Goal: Transaction & Acquisition: Purchase product/service

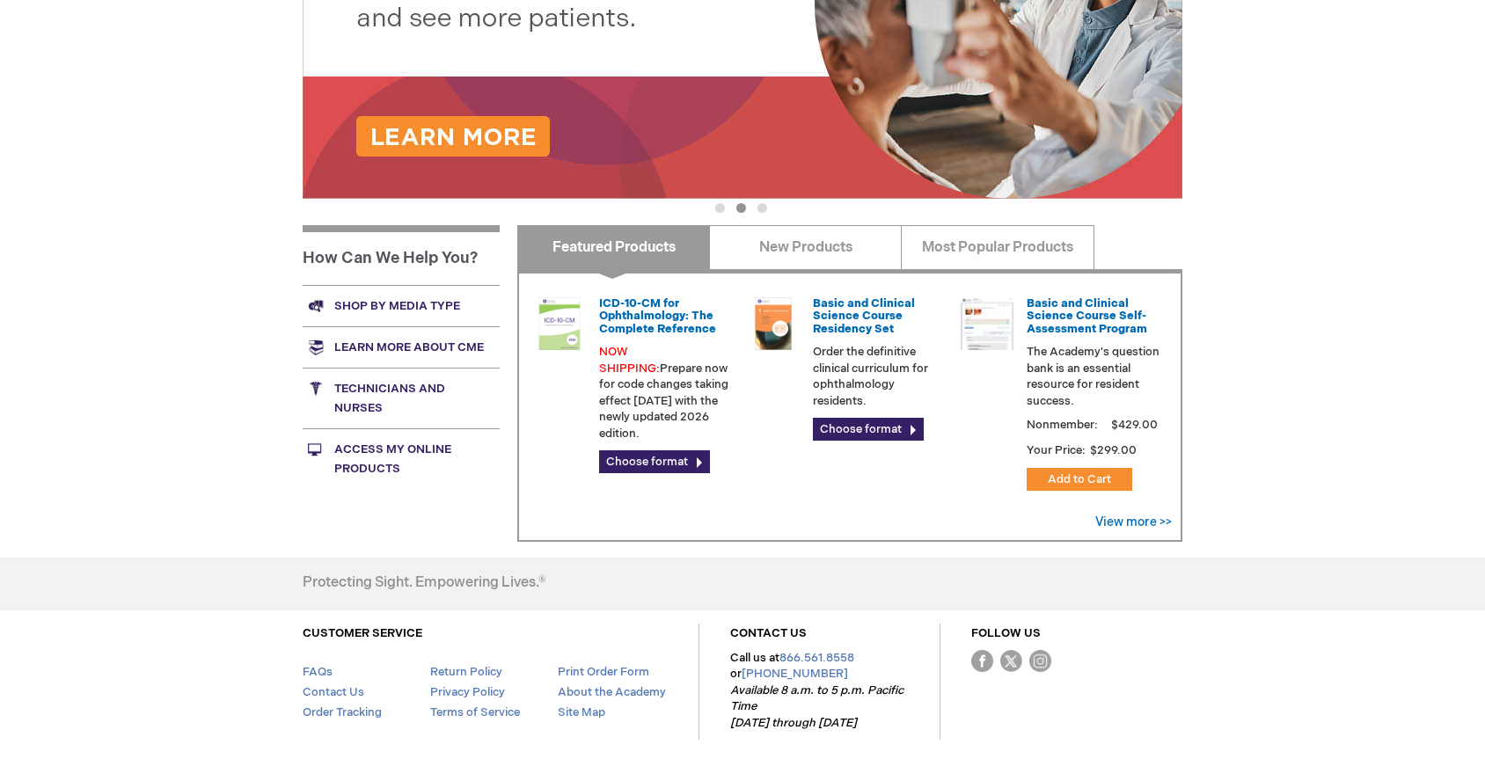
scroll to position [468, 0]
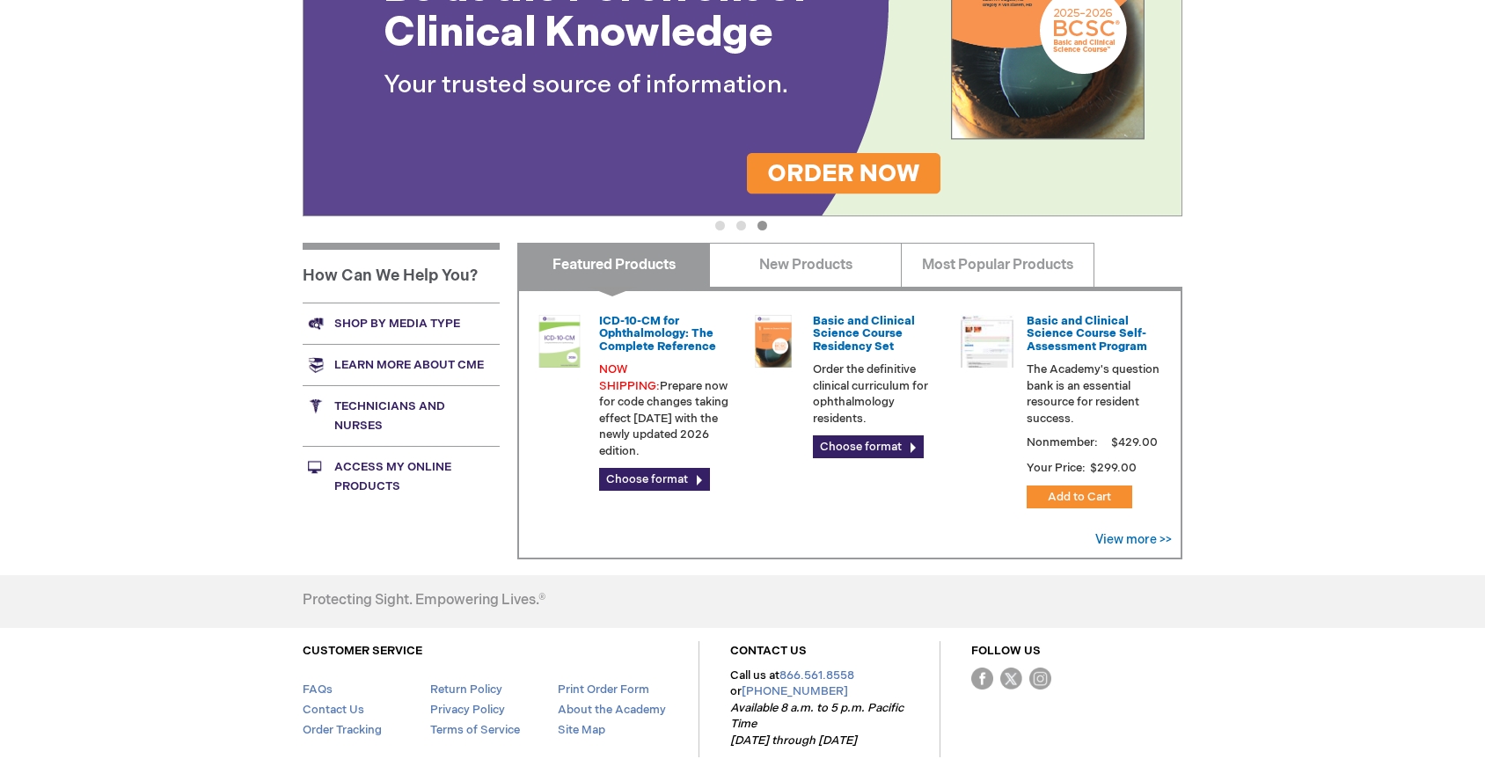
click at [385, 478] on link "Access My Online Products" at bounding box center [401, 476] width 197 height 61
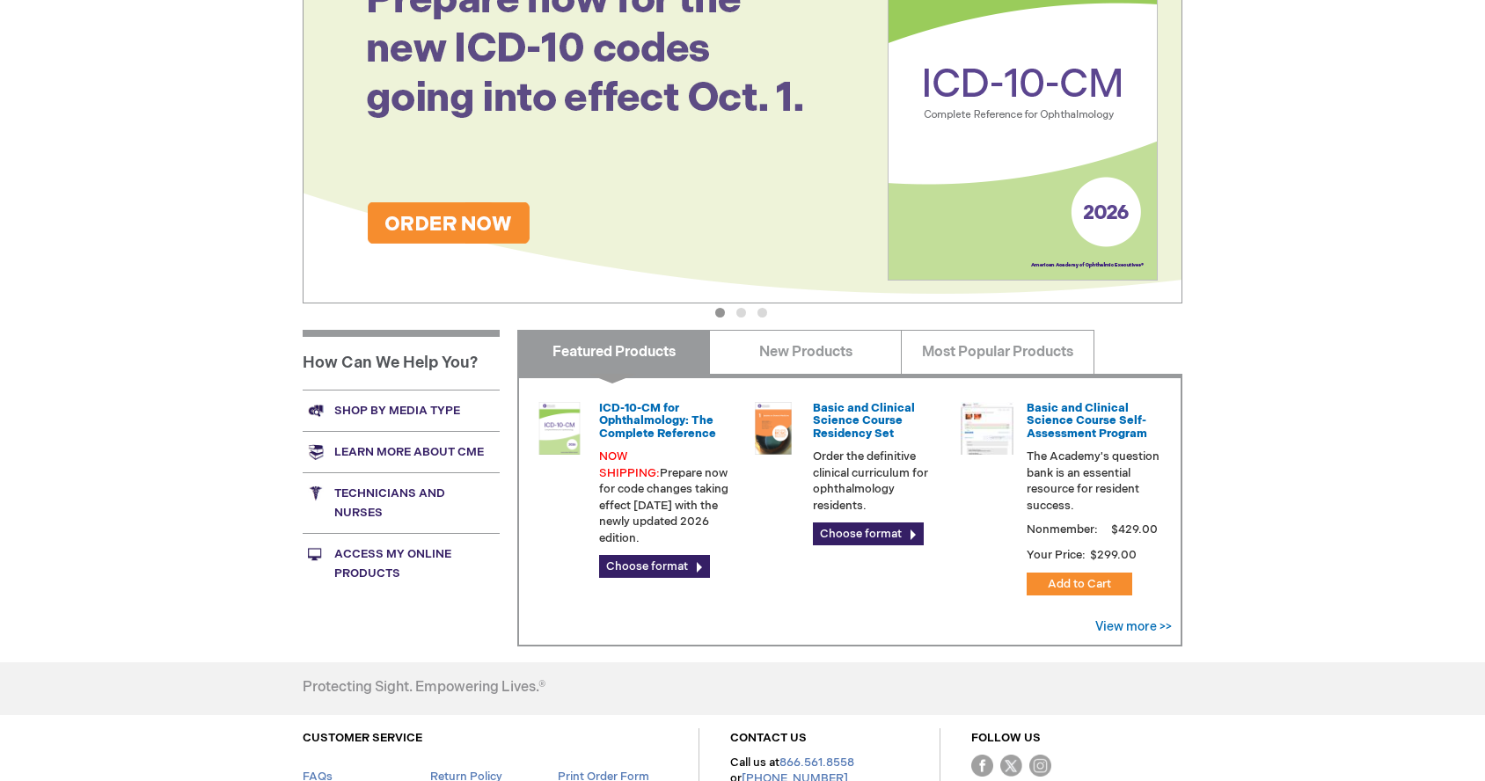
scroll to position [0, 0]
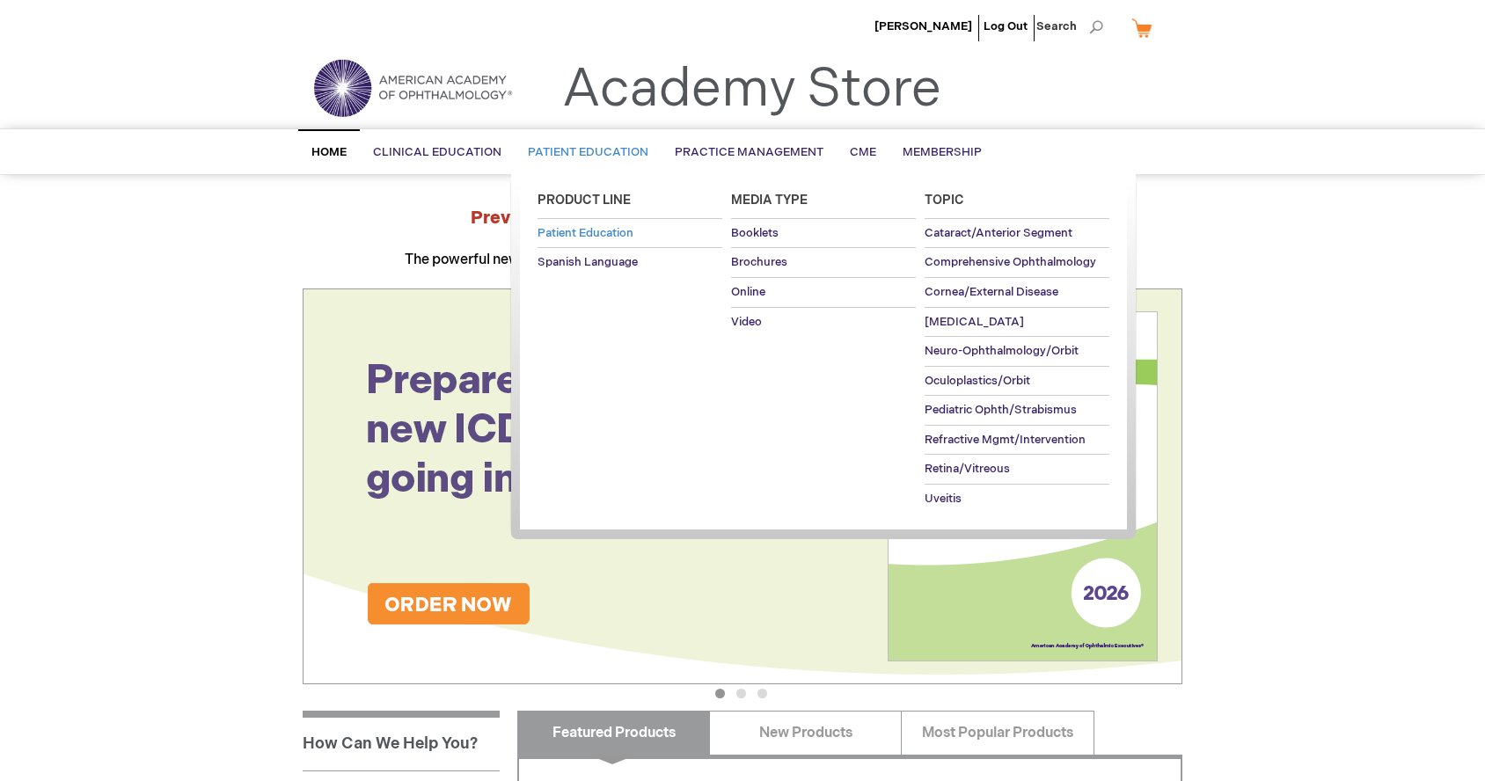
click at [613, 240] on span "Patient Education" at bounding box center [585, 233] width 96 height 14
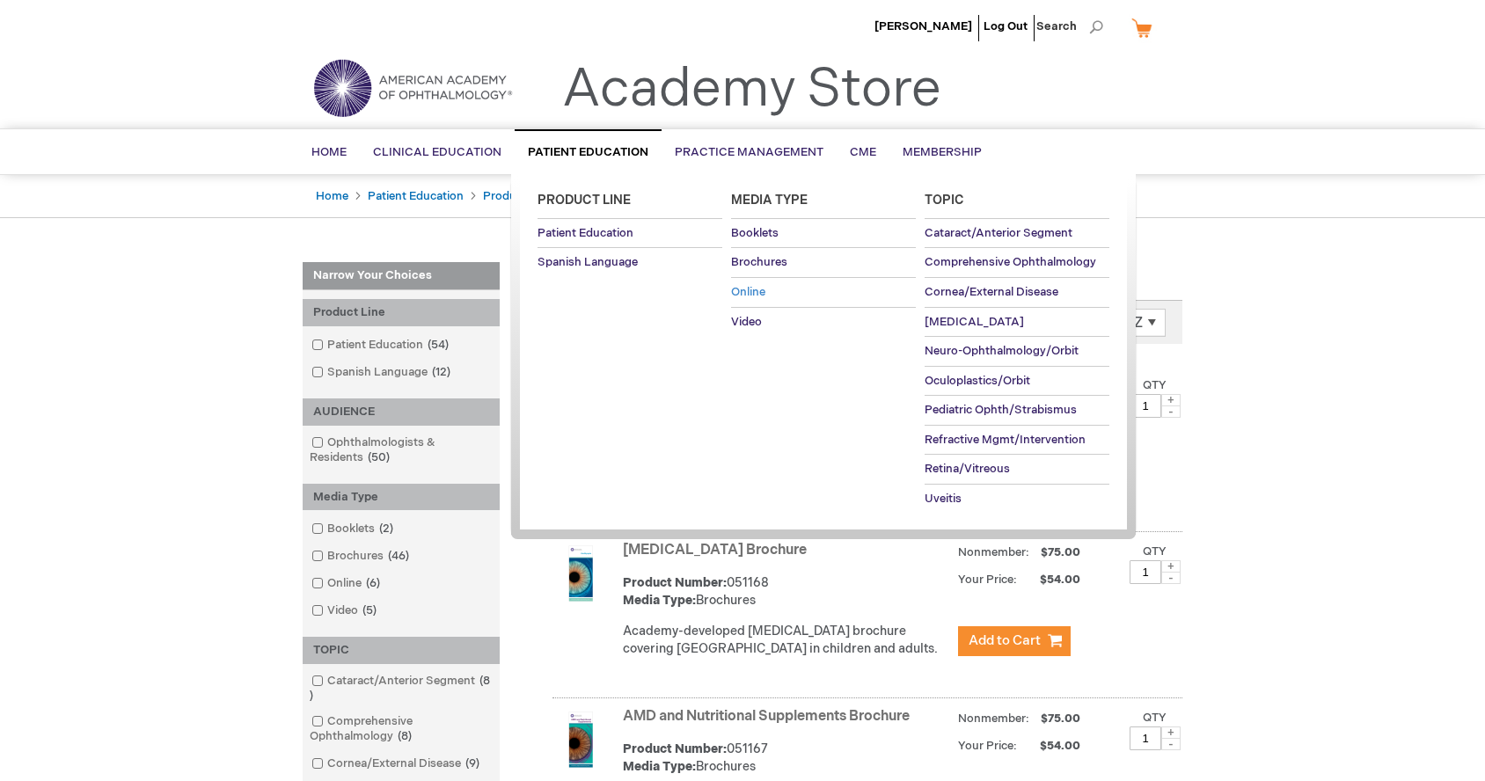
click at [764, 291] on span "Online" at bounding box center [748, 292] width 34 height 14
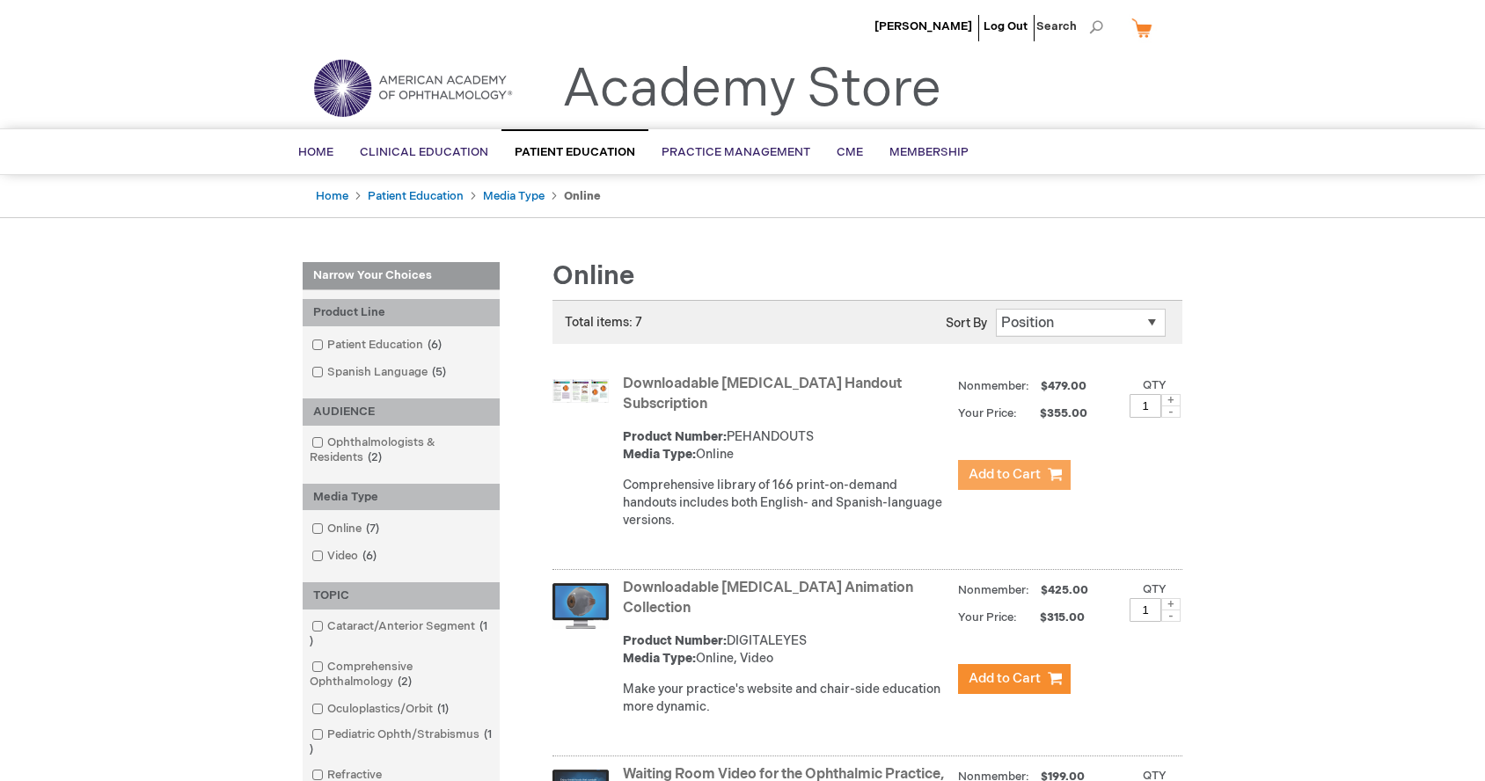
click at [1000, 472] on span "Add to Cart" at bounding box center [1004, 474] width 72 height 17
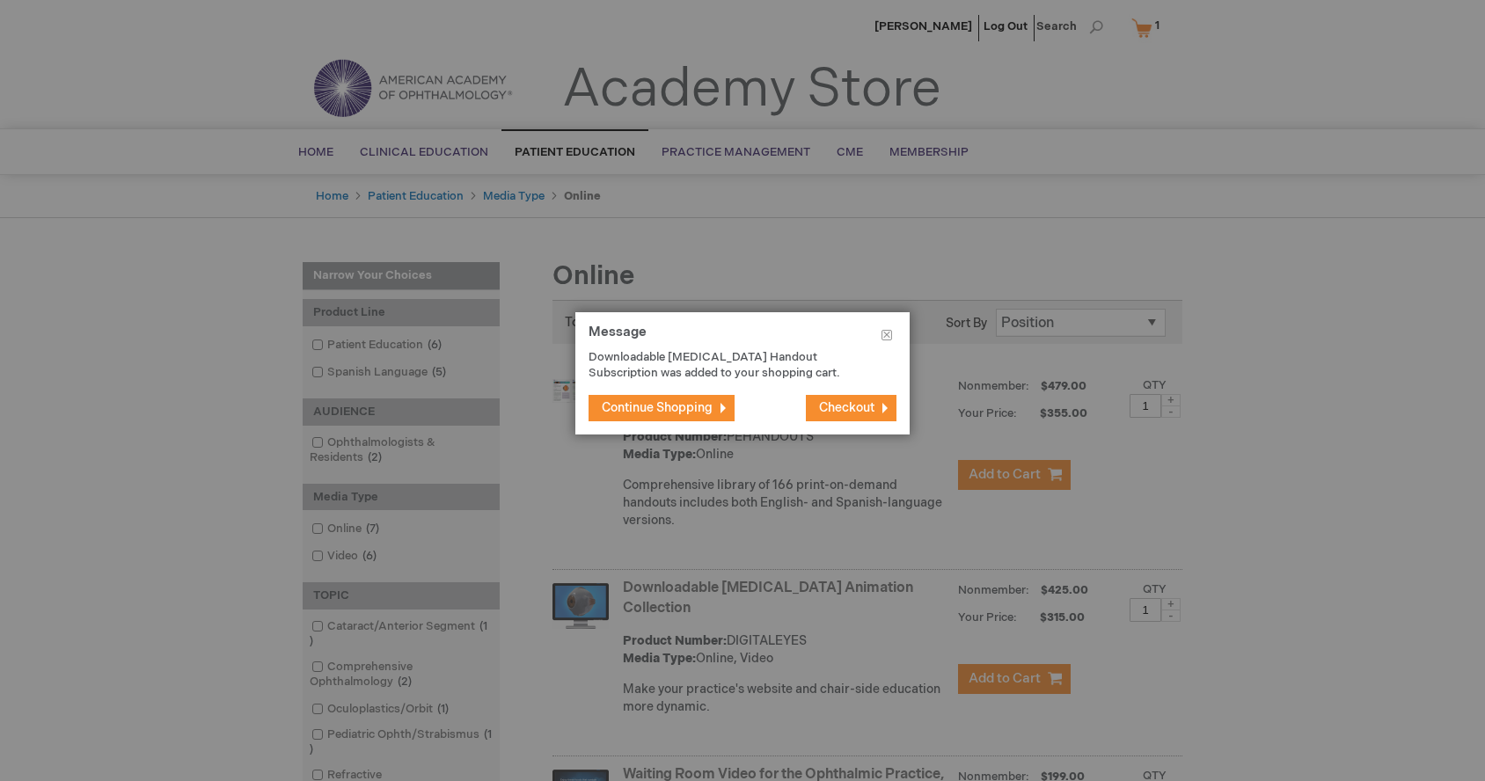
click at [866, 409] on span "Checkout" at bounding box center [846, 407] width 55 height 15
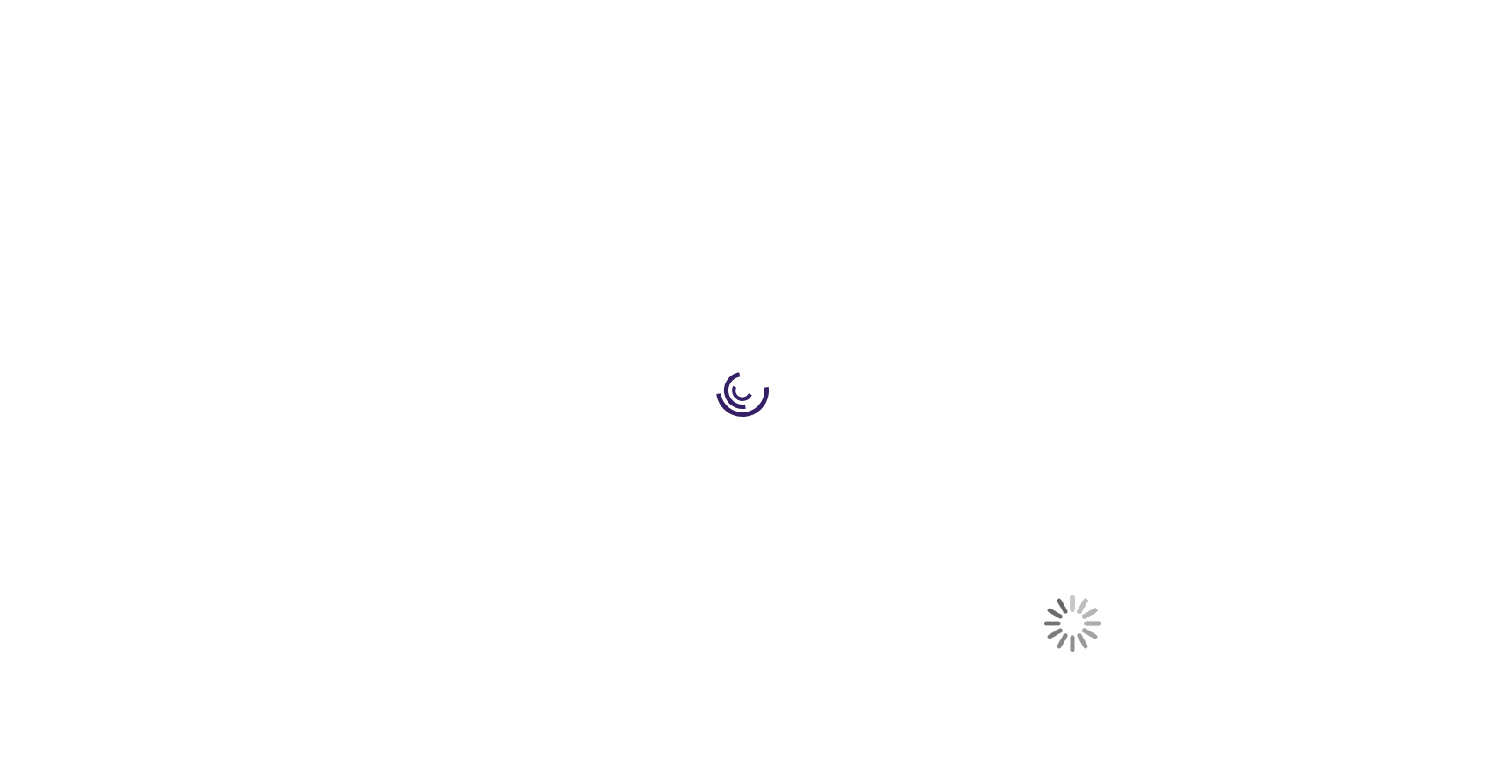
select select "US"
select select "22"
select select "US"
select select "22"
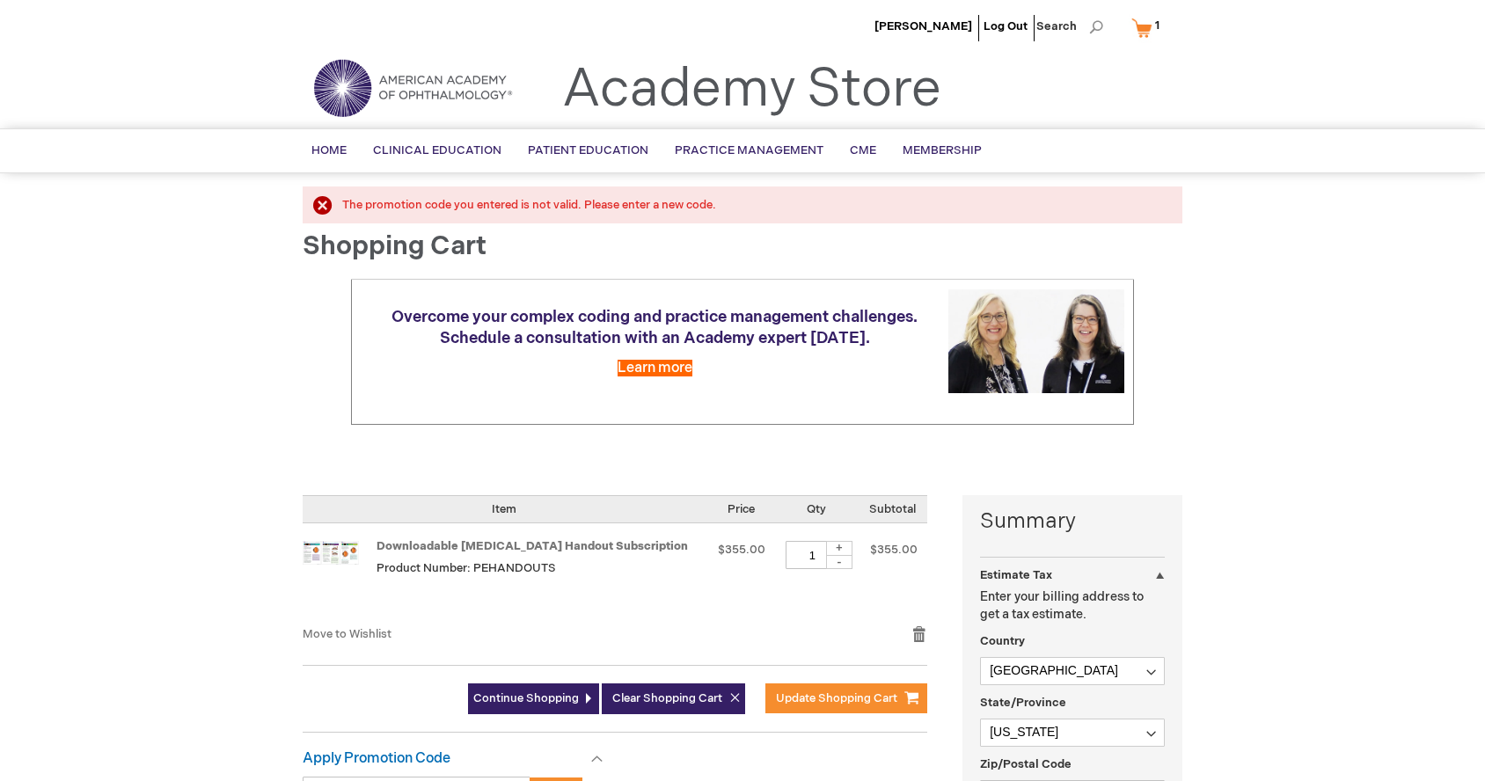
click at [0, 780] on div at bounding box center [0, 781] width 0 height 0
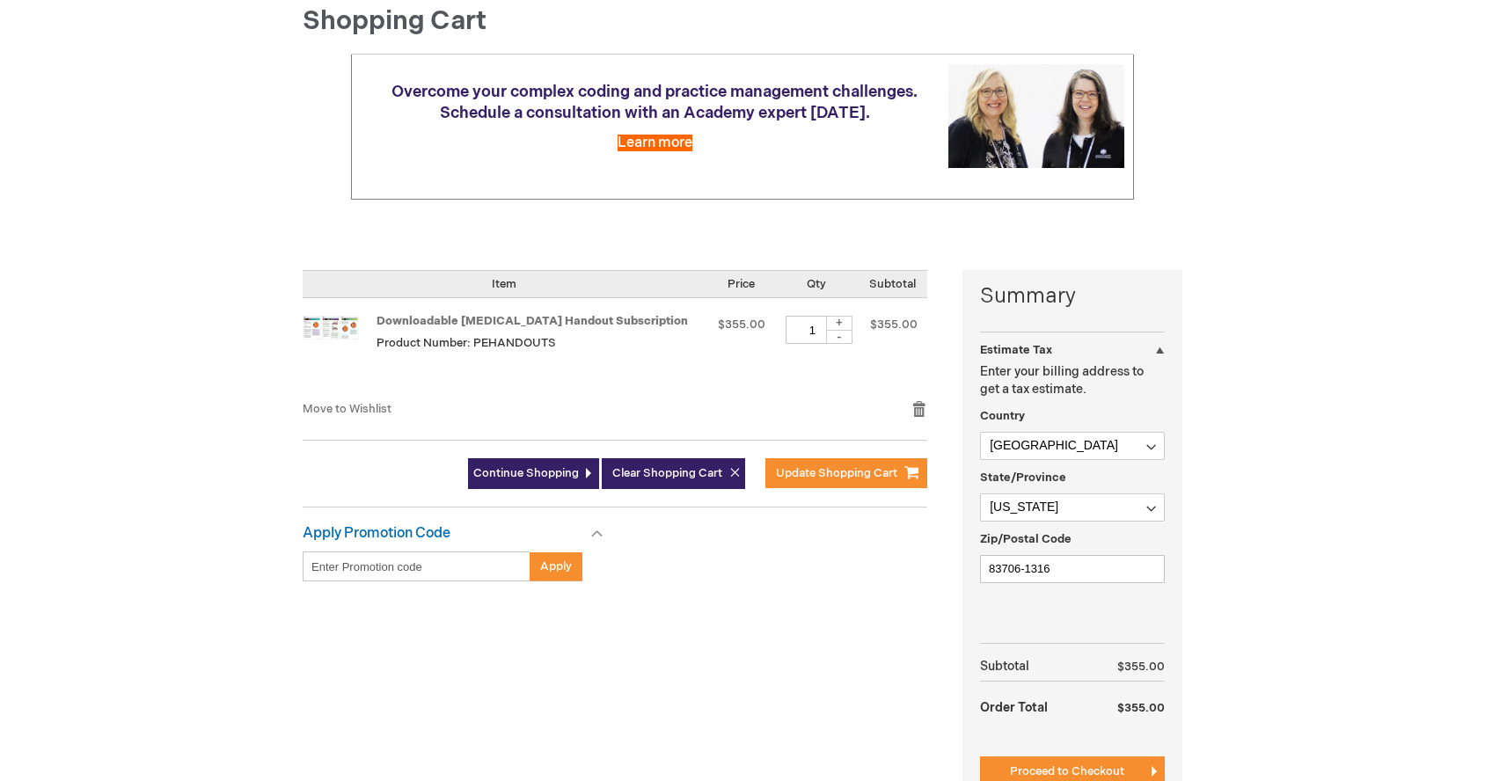
scroll to position [256, 0]
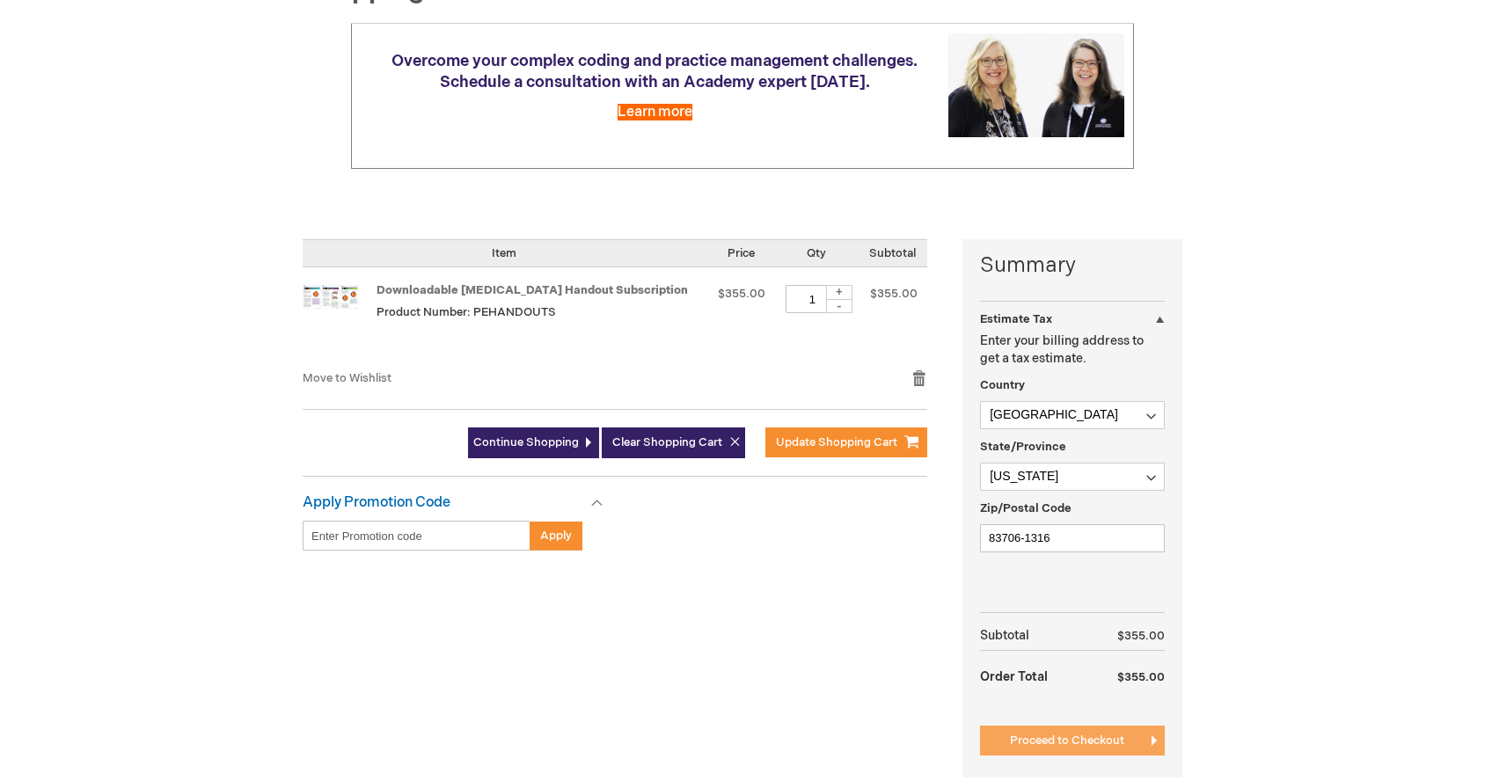
click at [1057, 744] on span "Proceed to Checkout" at bounding box center [1067, 741] width 114 height 14
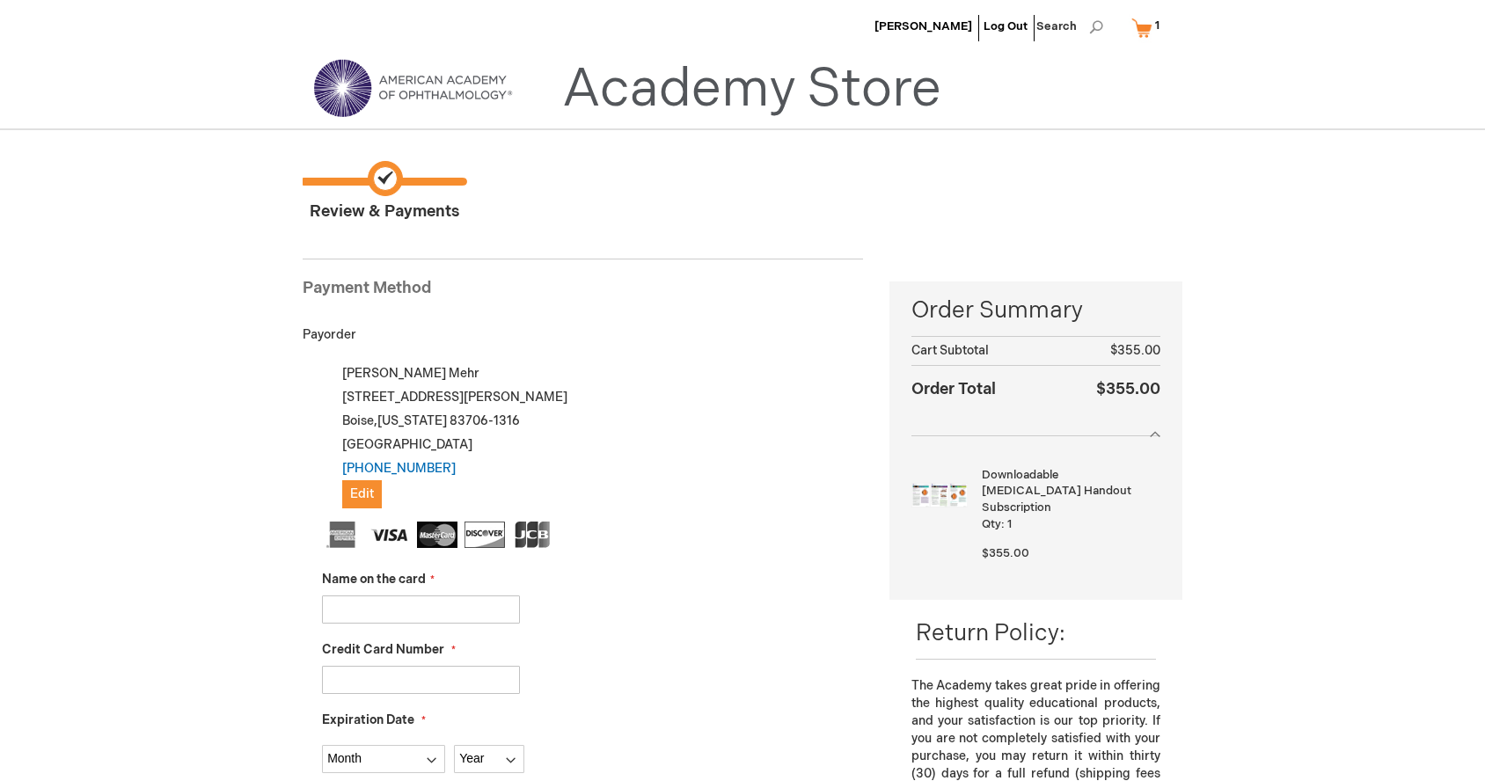
click at [378, 601] on input "Name on the card" at bounding box center [421, 610] width 198 height 28
type input "[PERSON_NAME]"
type input "[CREDIT_CARD_NUMBER]"
select select "8"
select select "2026"
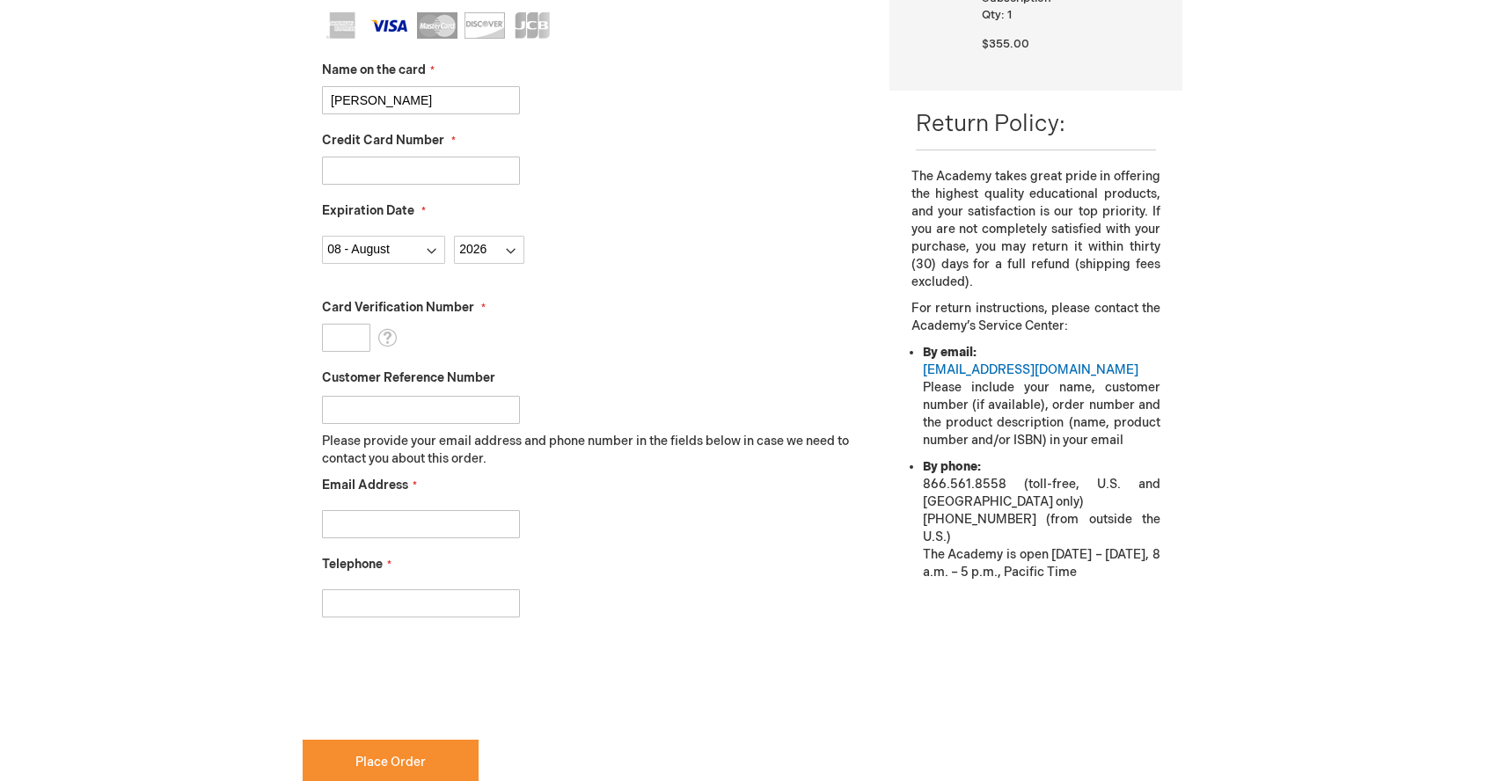
scroll to position [515, 0]
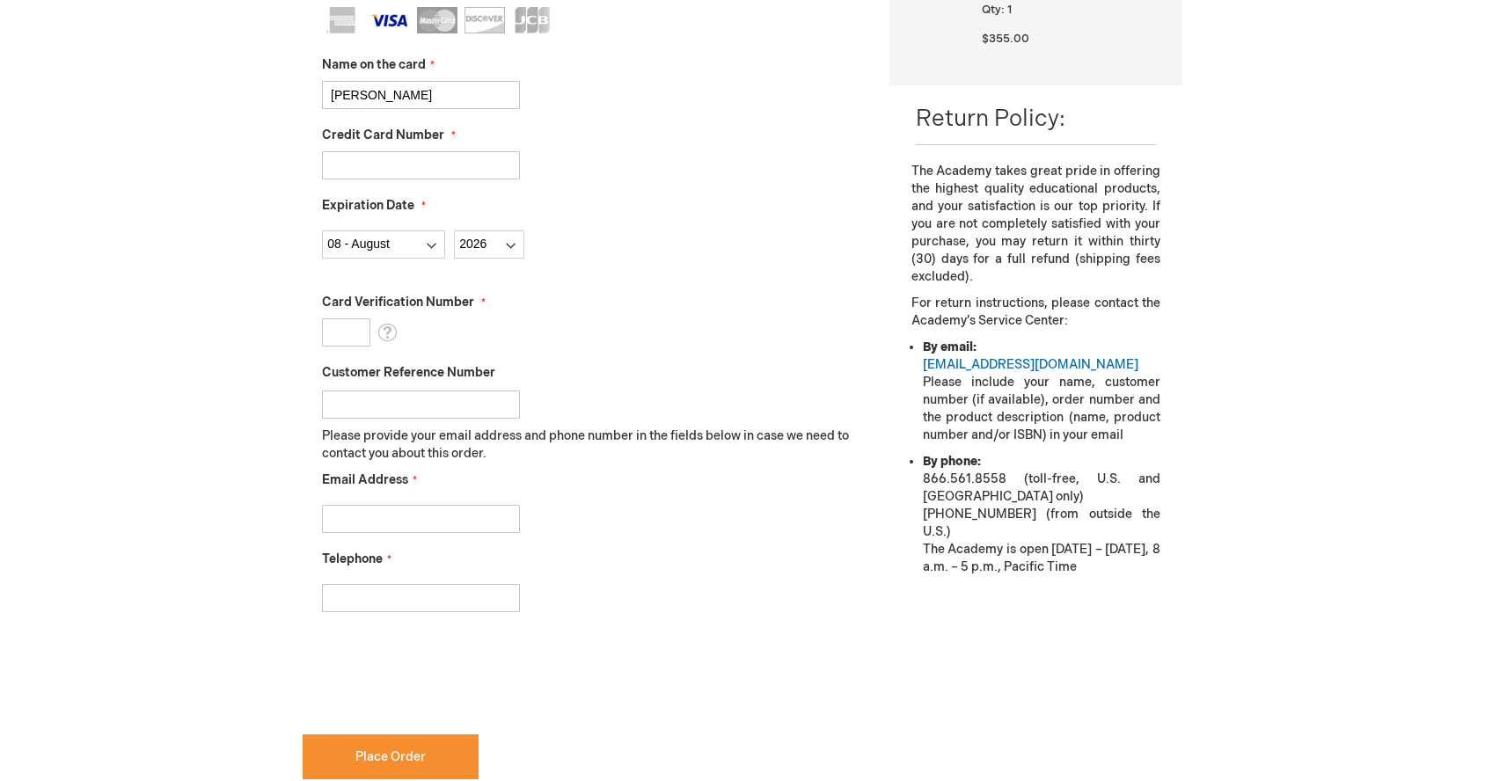
click at [347, 346] on input "Card Verification Number" at bounding box center [346, 332] width 48 height 28
type input "075"
click at [439, 525] on input "Email Address" at bounding box center [421, 519] width 198 height 28
type input "[PERSON_NAME][EMAIL_ADDRESS][DOMAIN_NAME]"
type input "2083731200"
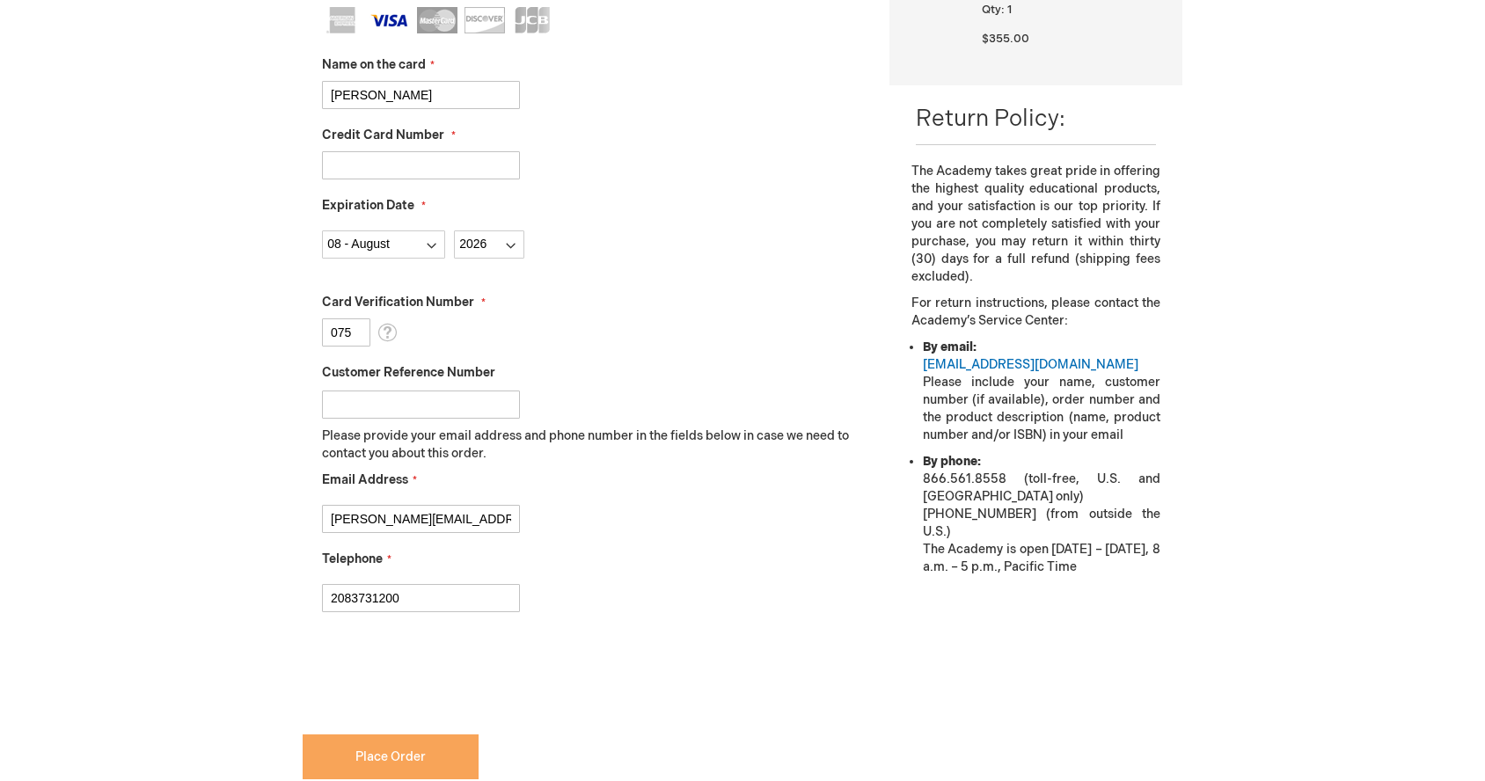
checkbox input "true"
click at [378, 756] on span "Place Order" at bounding box center [390, 756] width 70 height 15
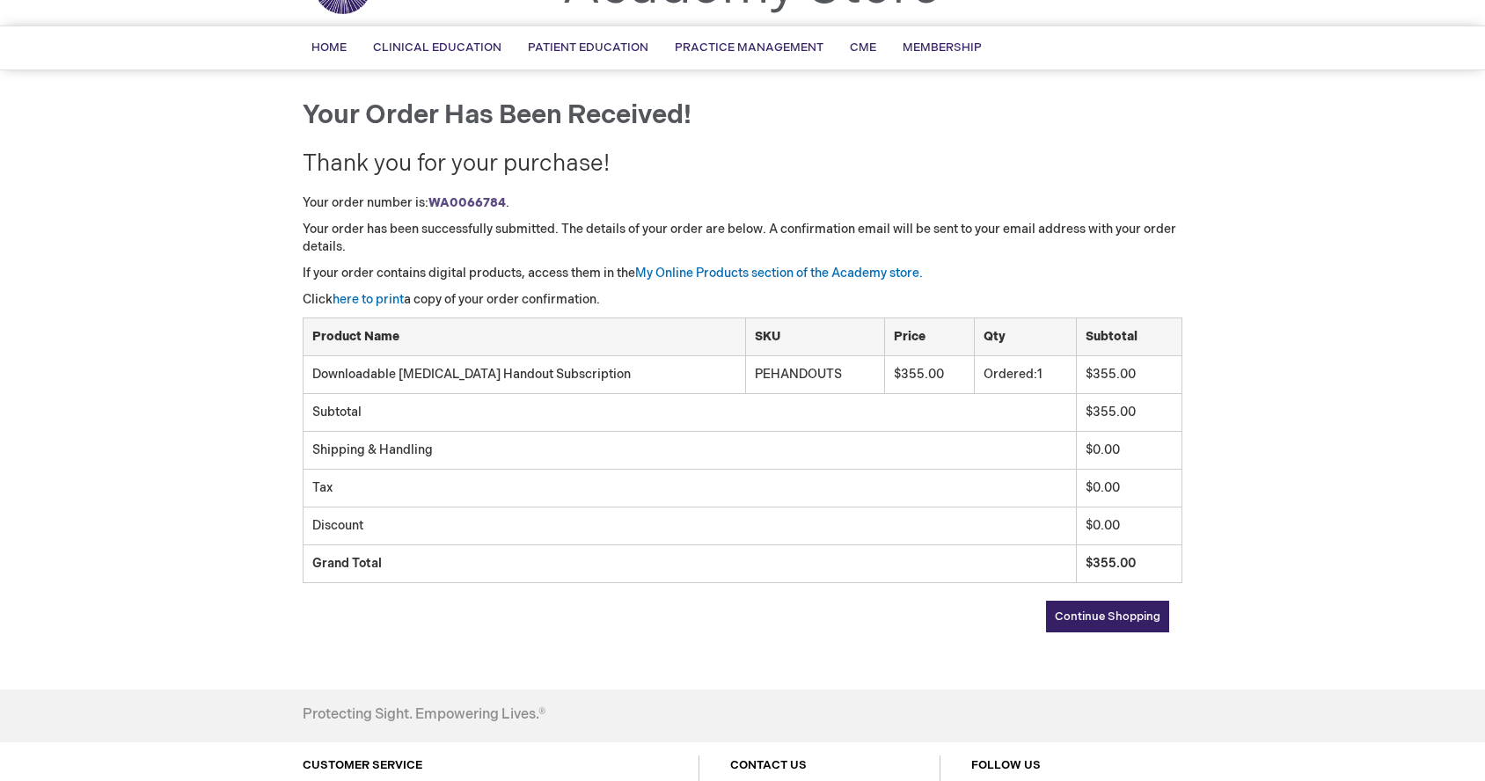
scroll to position [99, 0]
